Goal: Communication & Community: Answer question/provide support

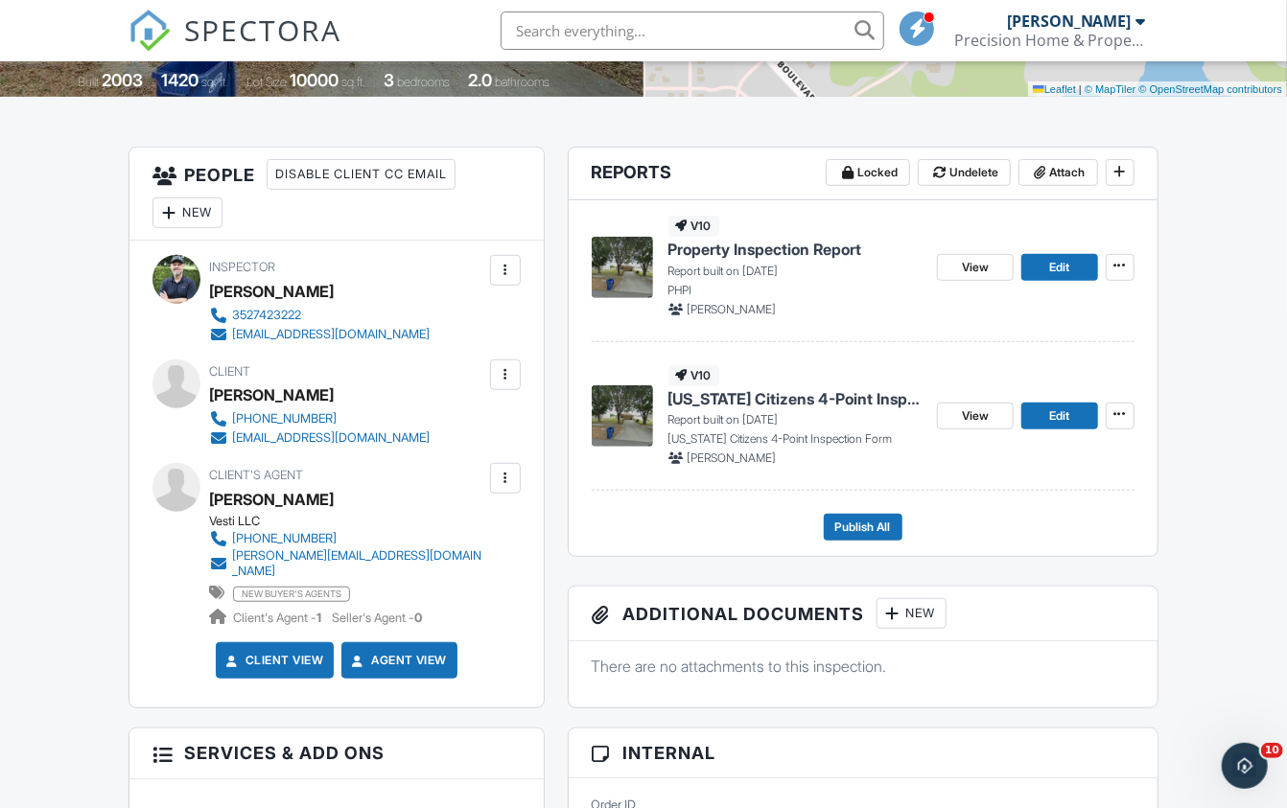
click at [502, 373] on div at bounding box center [505, 374] width 19 height 19
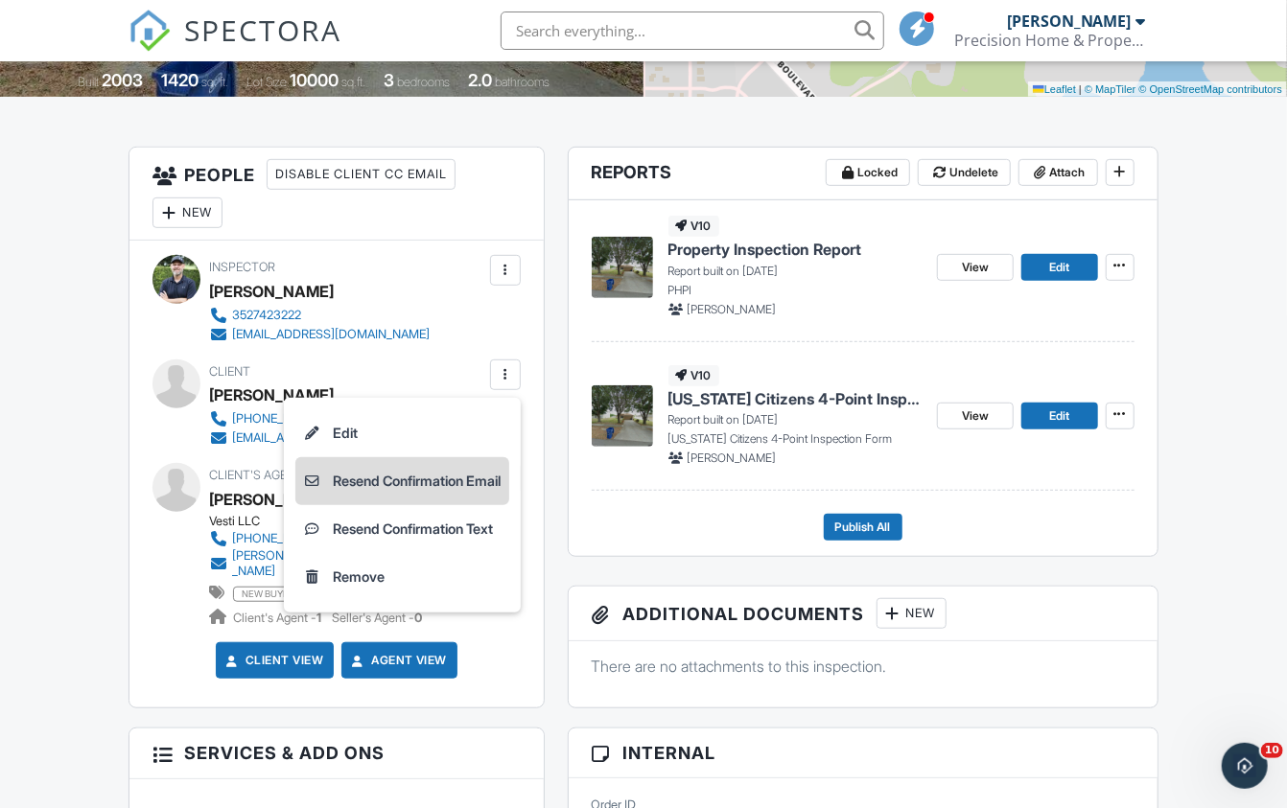
click at [435, 480] on li "Resend Confirmation Email" at bounding box center [402, 481] width 214 height 48
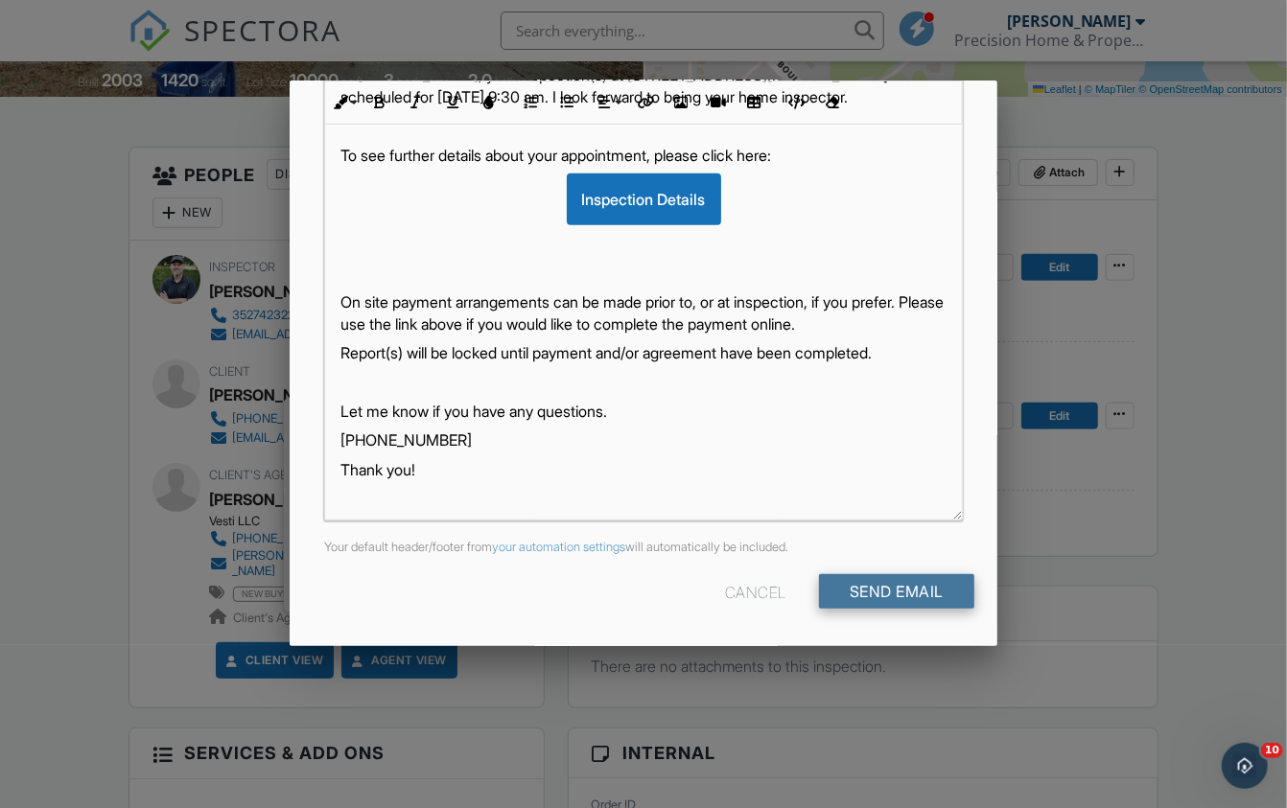
scroll to position [375, 0]
click at [841, 596] on input "Send Email" at bounding box center [896, 593] width 155 height 35
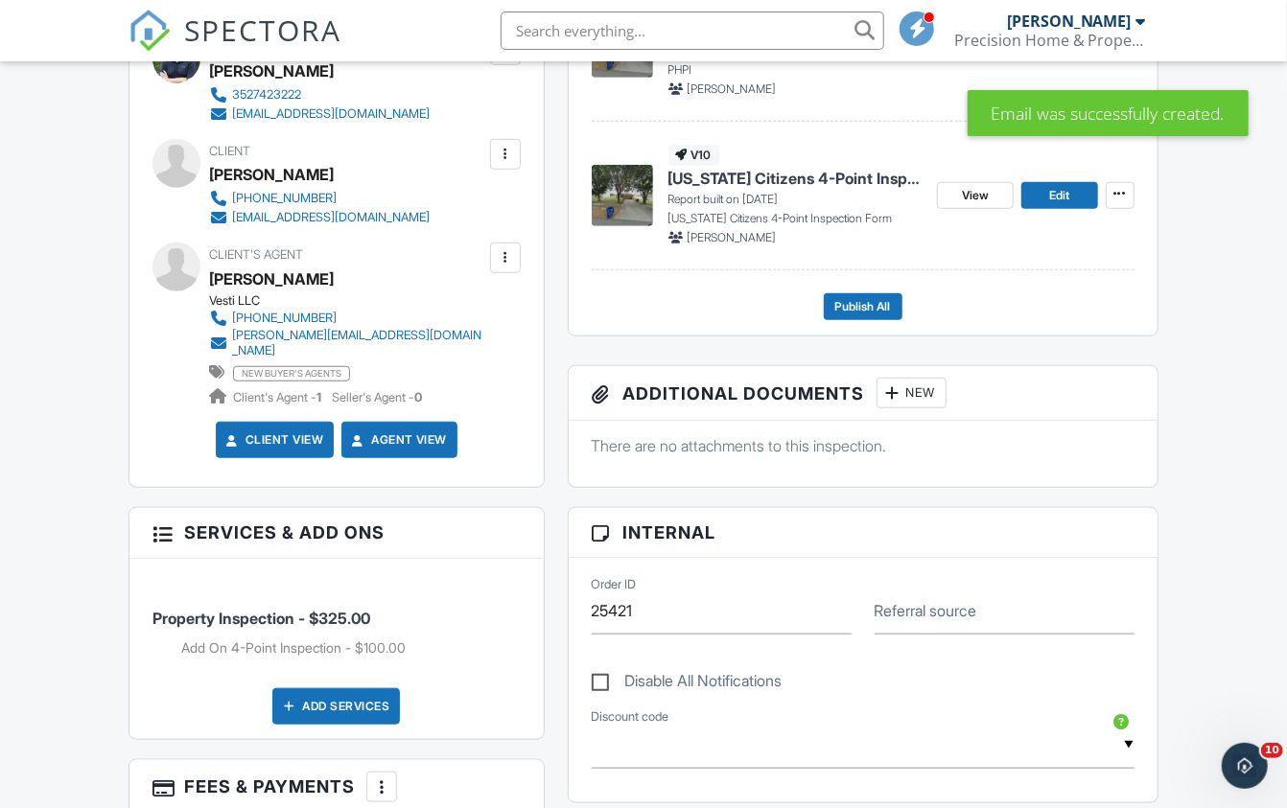
click at [507, 260] on div at bounding box center [505, 257] width 19 height 19
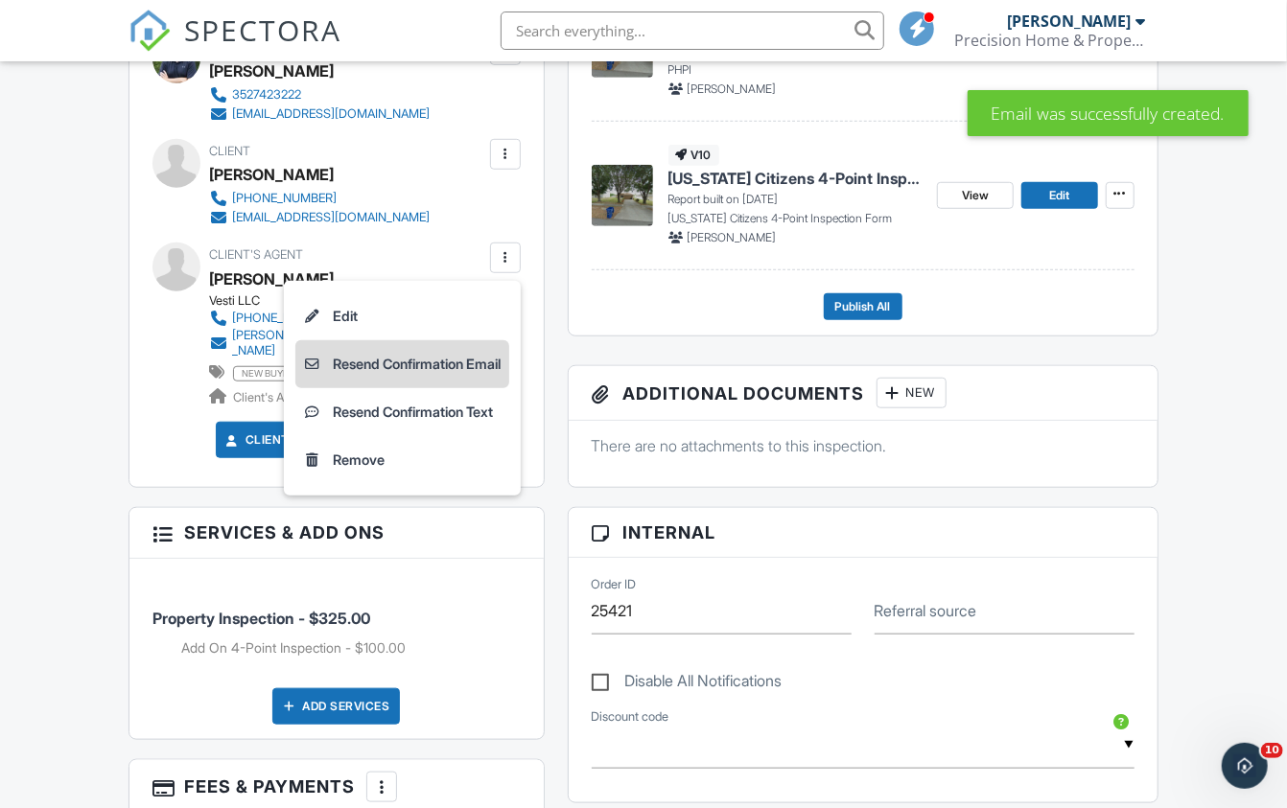
click at [450, 361] on li "Resend Confirmation Email" at bounding box center [402, 364] width 214 height 48
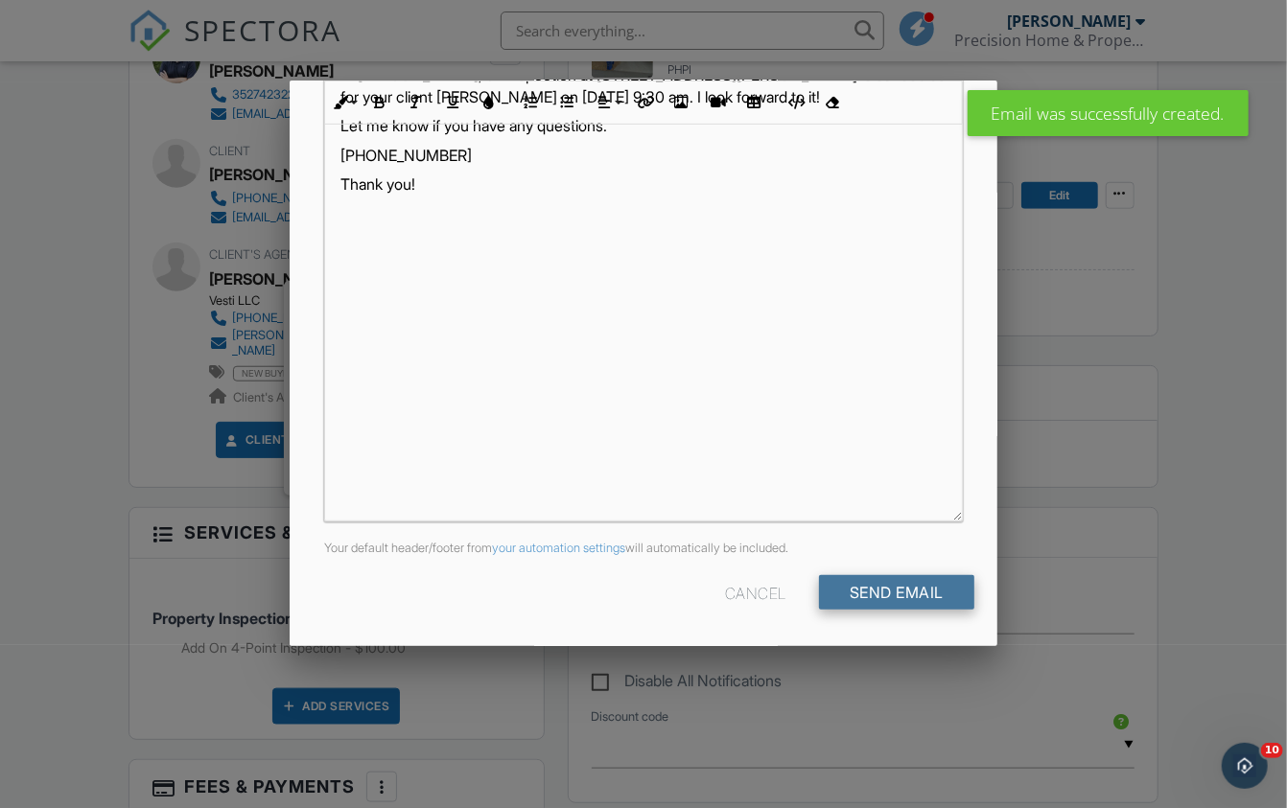
scroll to position [375, 0]
click at [870, 589] on input "Send Email" at bounding box center [896, 593] width 155 height 35
